Goal: Information Seeking & Learning: Learn about a topic

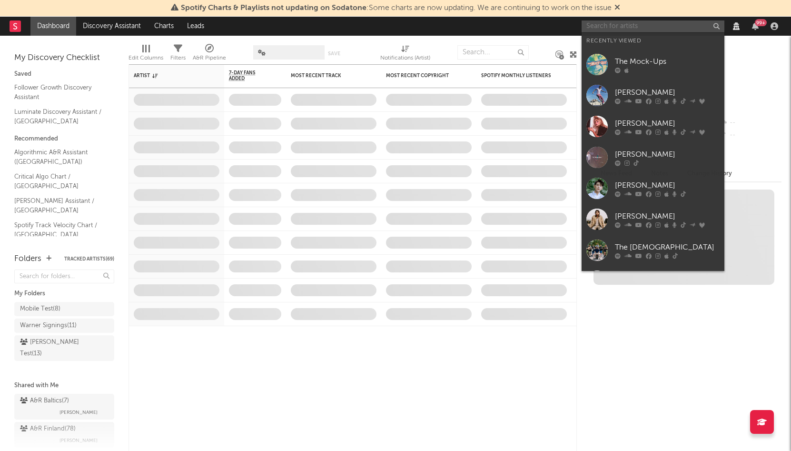
click at [630, 29] on input "text" at bounding box center [653, 26] width 143 height 12
paste input "Trinity Lake"
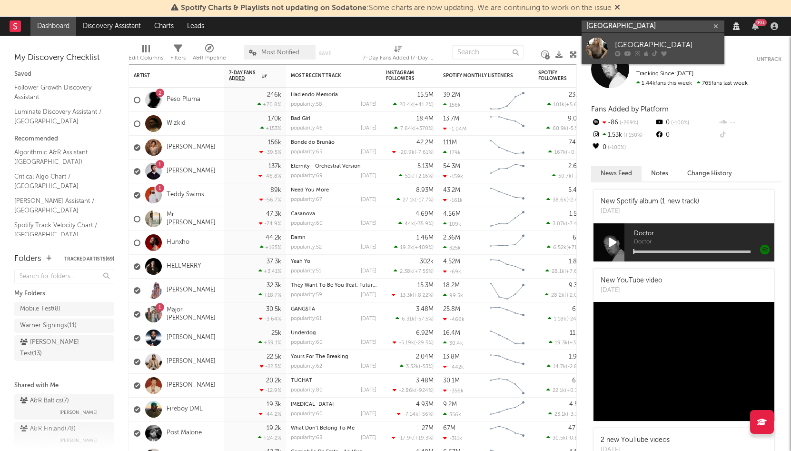
type input "Trinity Lake"
click at [625, 41] on div "Trinity Lake" at bounding box center [667, 45] width 105 height 11
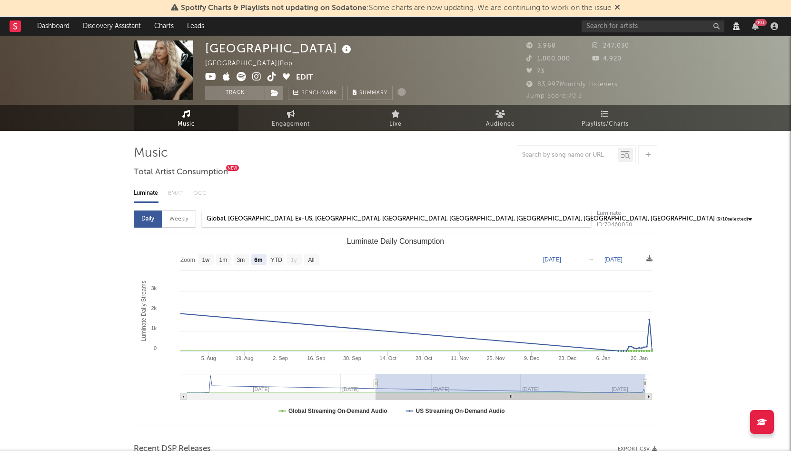
select select "6m"
select select "View all"
click at [268, 76] on icon at bounding box center [271, 77] width 9 height 10
click at [591, 24] on input "text" at bounding box center [653, 26] width 143 height 12
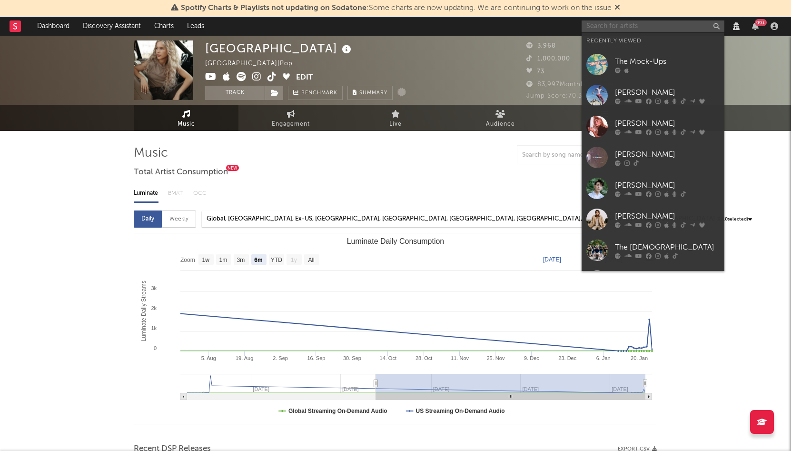
paste input "[PERSON_NAME]"
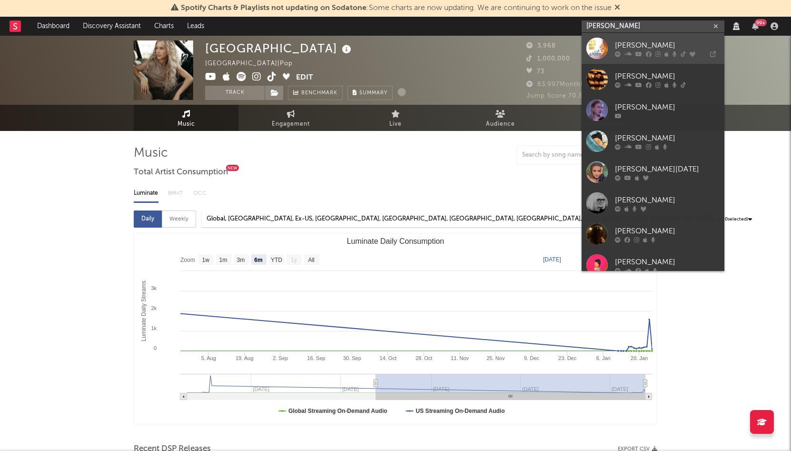
type input "[PERSON_NAME]"
click at [585, 51] on link "[PERSON_NAME]" at bounding box center [653, 48] width 143 height 31
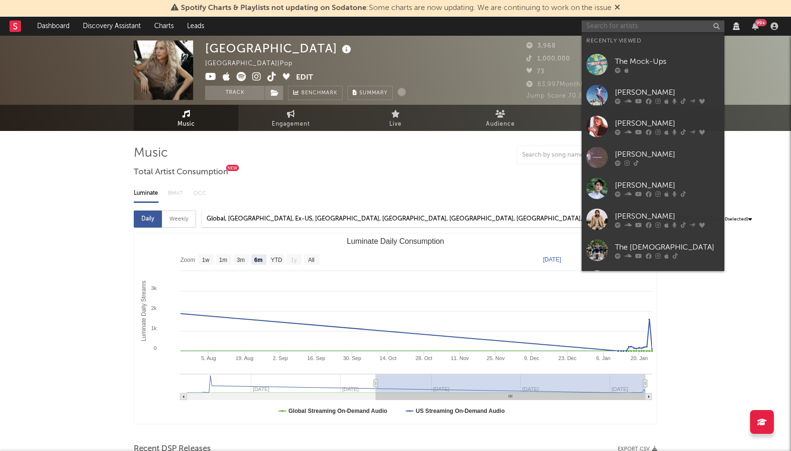
click at [623, 24] on input "text" at bounding box center [653, 26] width 143 height 12
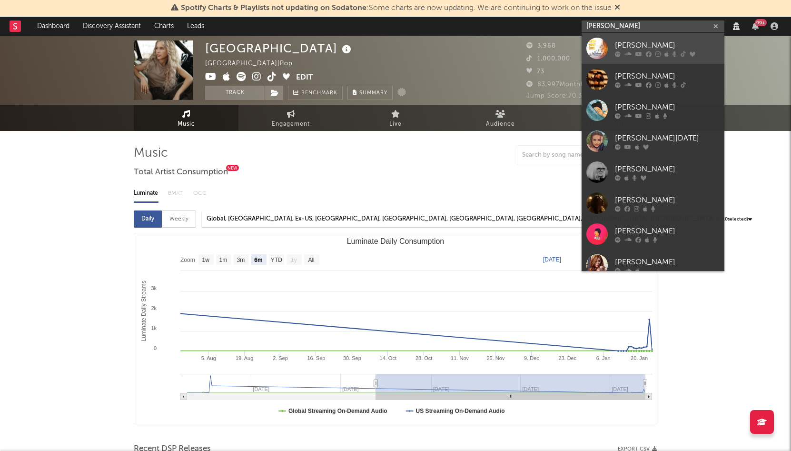
type input "magda"
click at [634, 42] on div "[PERSON_NAME]" at bounding box center [667, 45] width 105 height 11
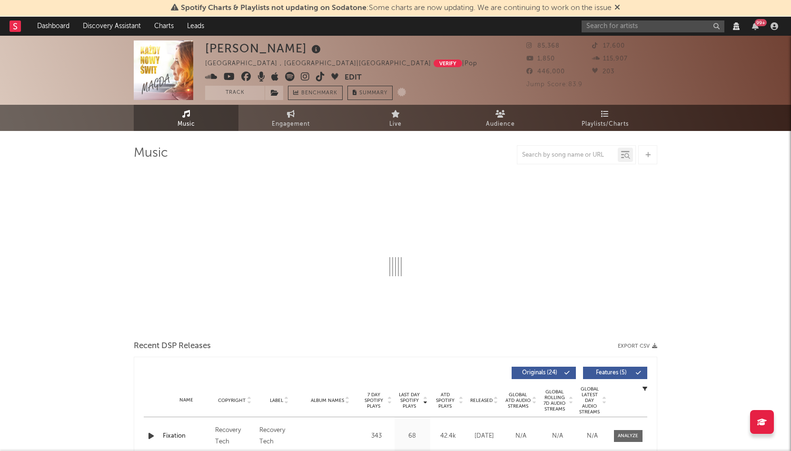
select select "View all"
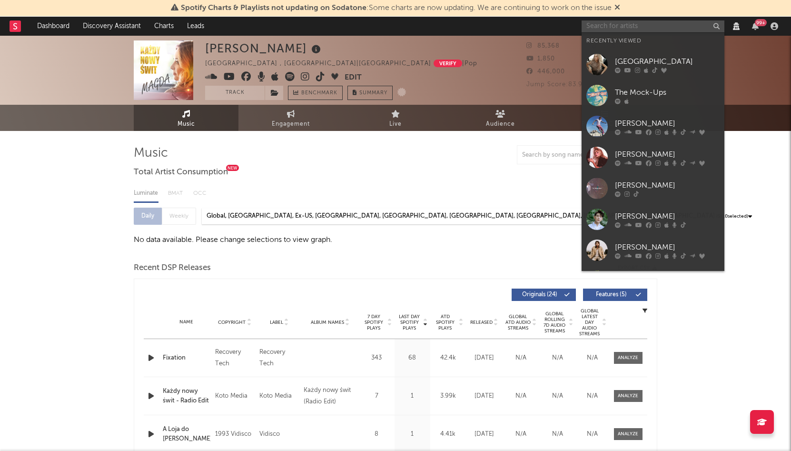
click at [636, 23] on input "text" at bounding box center [653, 26] width 143 height 12
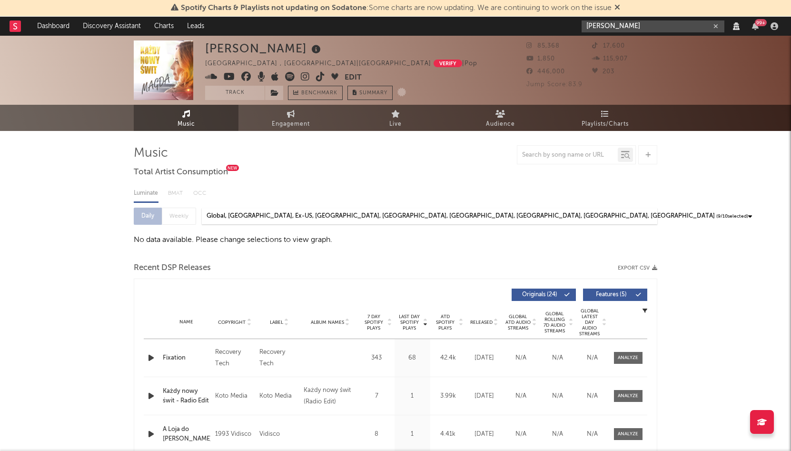
type input "magda"
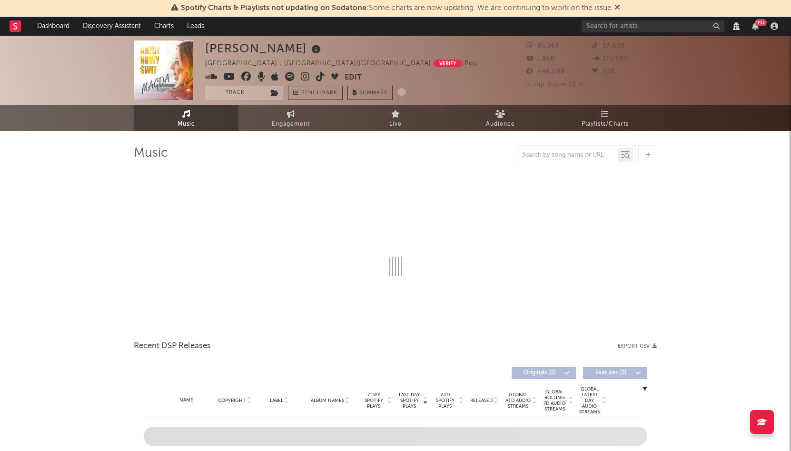
select select "View all"
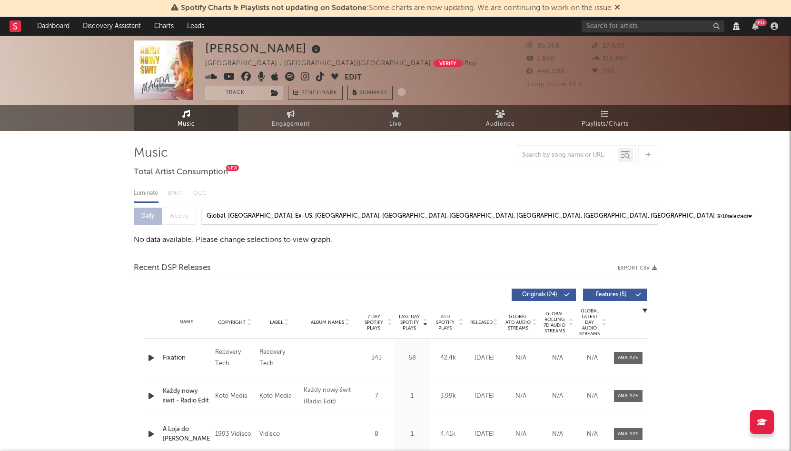
select select "View all"
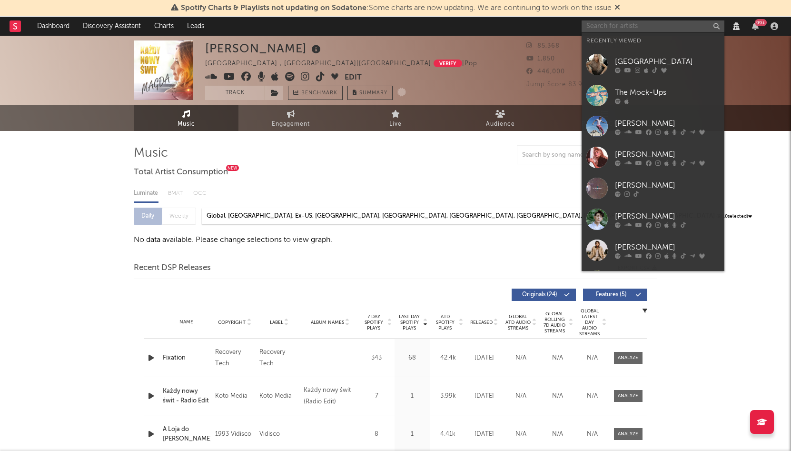
click at [613, 23] on input "text" at bounding box center [653, 26] width 143 height 12
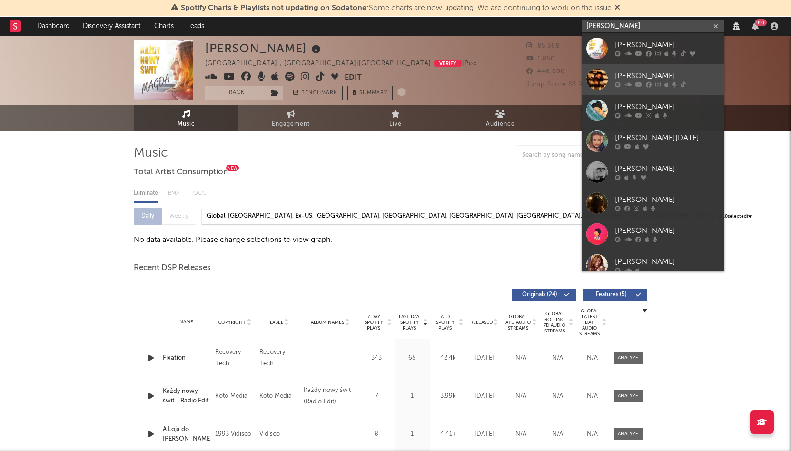
scroll to position [71, 0]
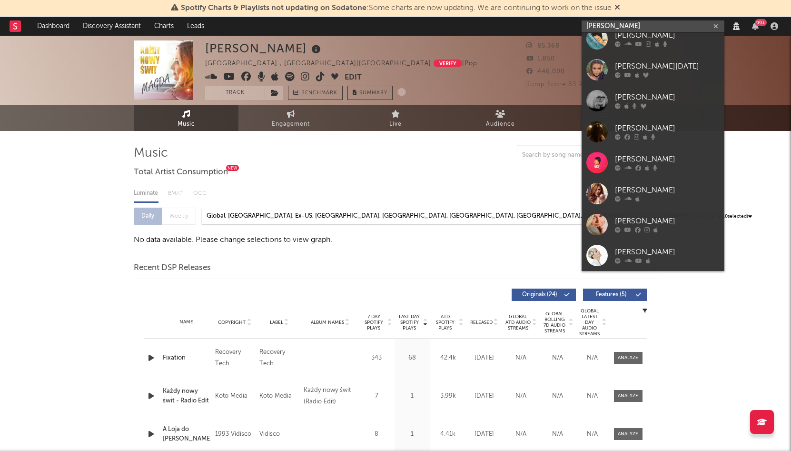
type input "magda"
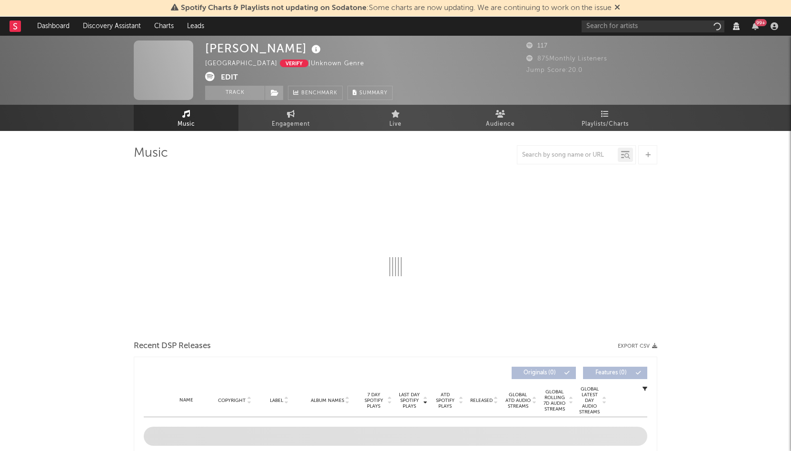
select select "View all"
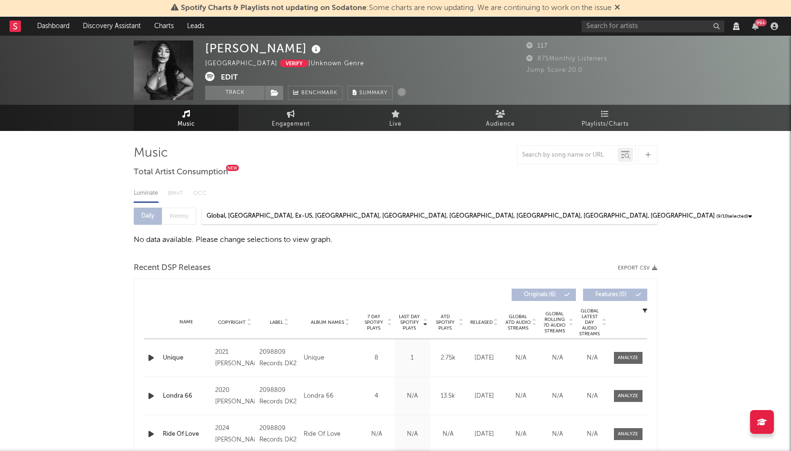
select select "View all"
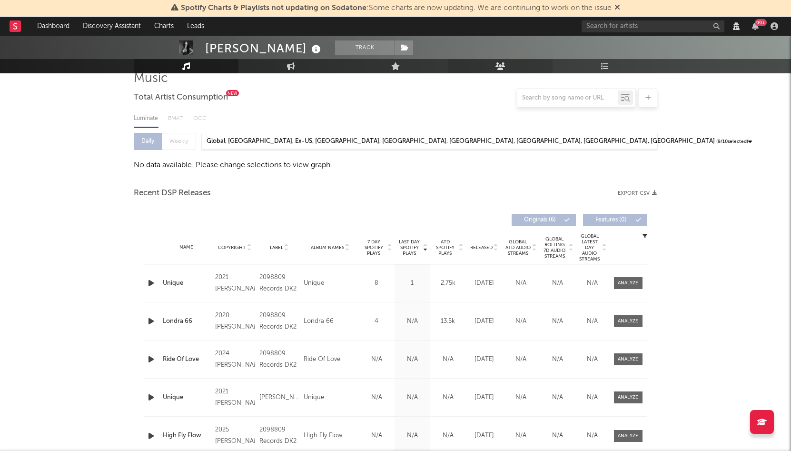
scroll to position [78, 0]
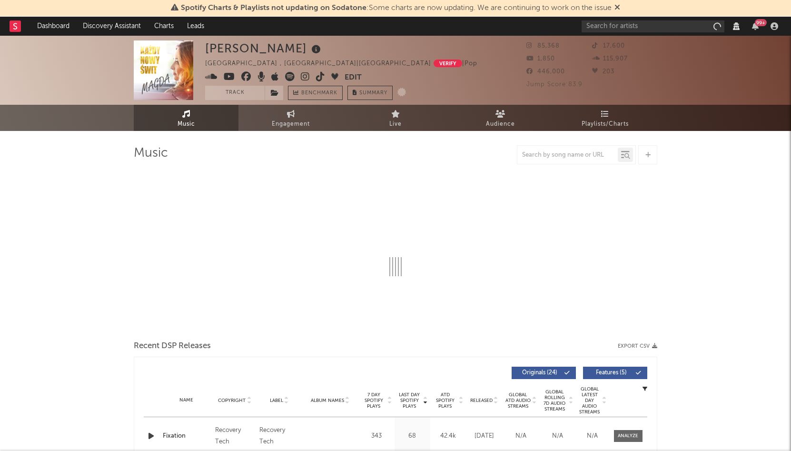
select select "View all"
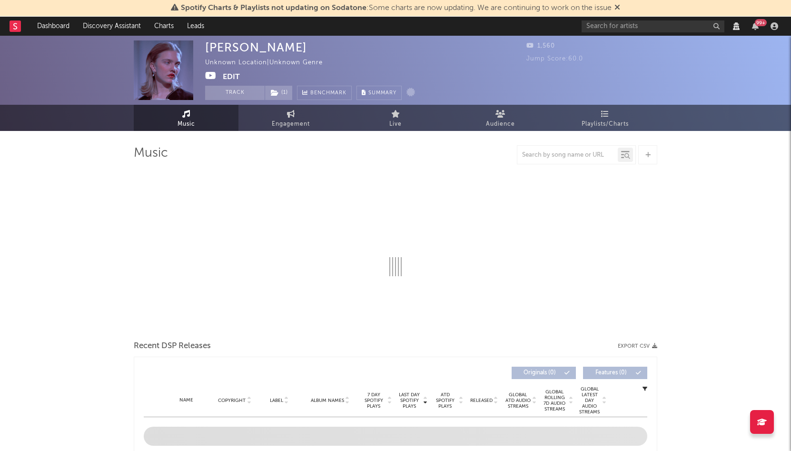
select select "View all"
